Goal: Task Accomplishment & Management: Use online tool/utility

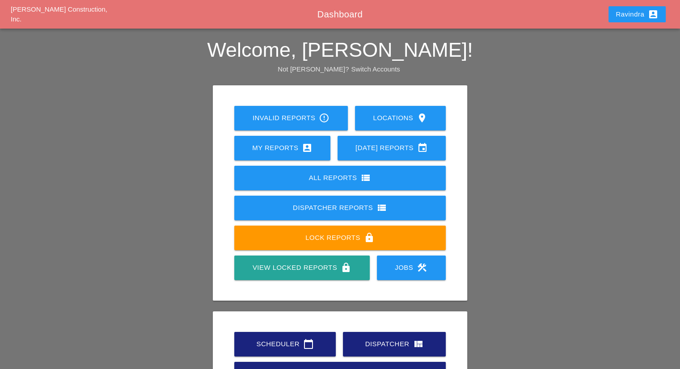
click at [291, 344] on div "Scheduler calendar_today" at bounding box center [284, 344] width 73 height 11
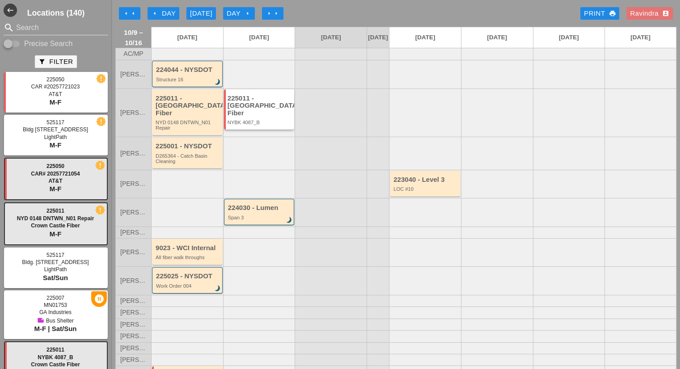
click at [254, 120] on div "NYBK 4087_B" at bounding box center [259, 122] width 65 height 5
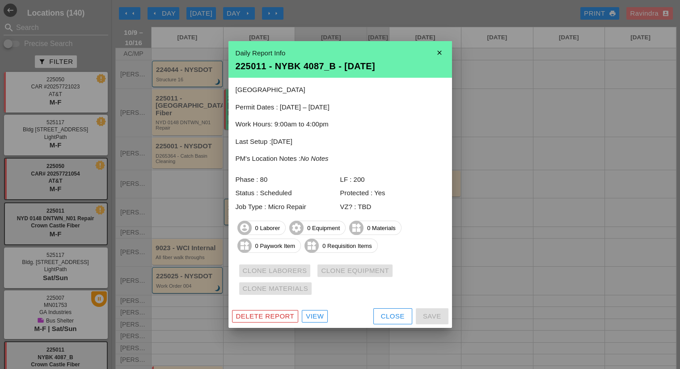
click at [442, 50] on icon "close" at bounding box center [439, 53] width 18 height 18
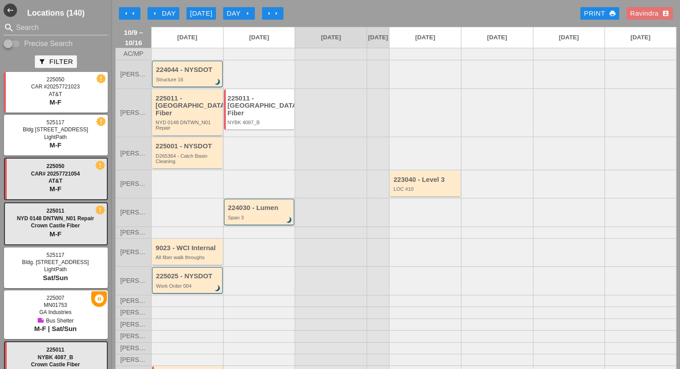
click at [169, 112] on div "225011 - [GEOGRAPHIC_DATA] Fiber" at bounding box center [188, 106] width 65 height 22
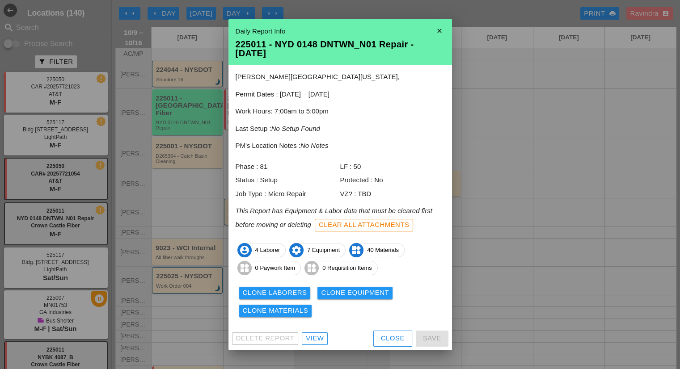
click at [317, 339] on div "View" at bounding box center [315, 338] width 18 height 10
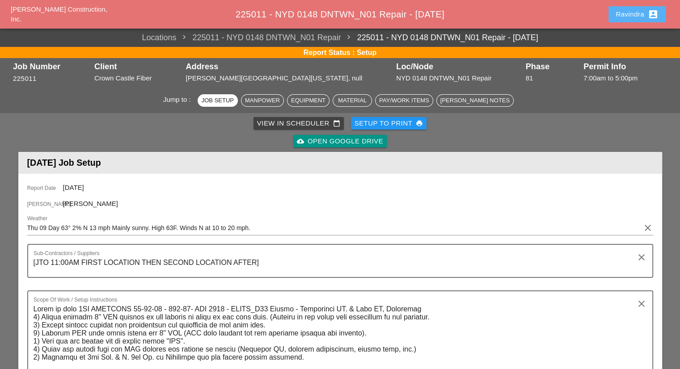
click at [621, 9] on div "Ravindra account_box" at bounding box center [636, 14] width 43 height 11
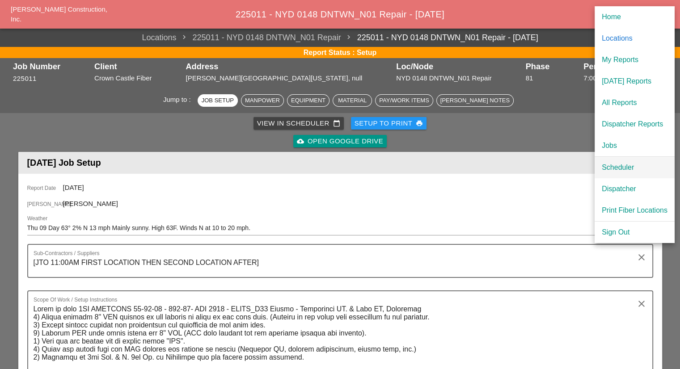
click at [630, 162] on div "Scheduler" at bounding box center [635, 167] width 66 height 11
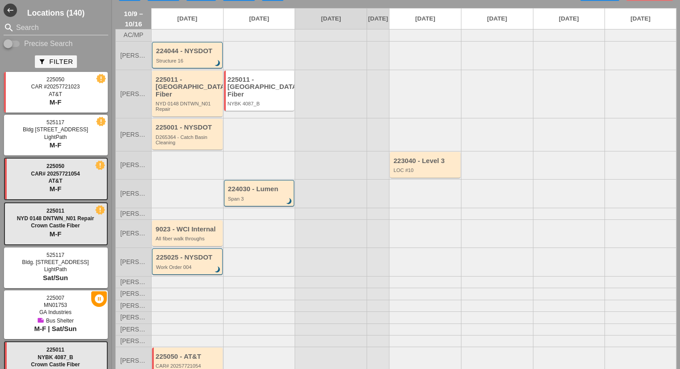
scroll to position [29, 0]
